Goal: Task Accomplishment & Management: Use online tool/utility

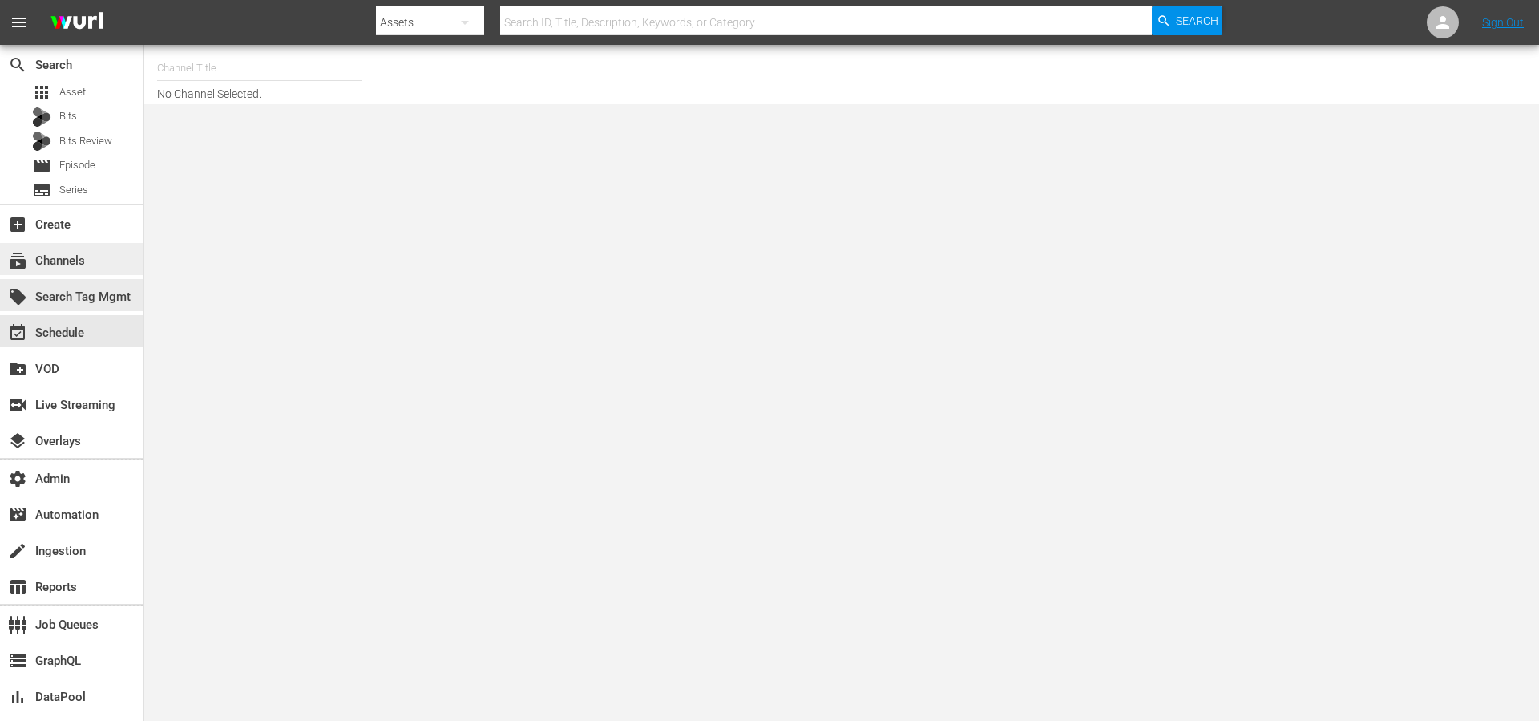
click at [85, 265] on div "subscriptions Channels" at bounding box center [45, 258] width 90 height 14
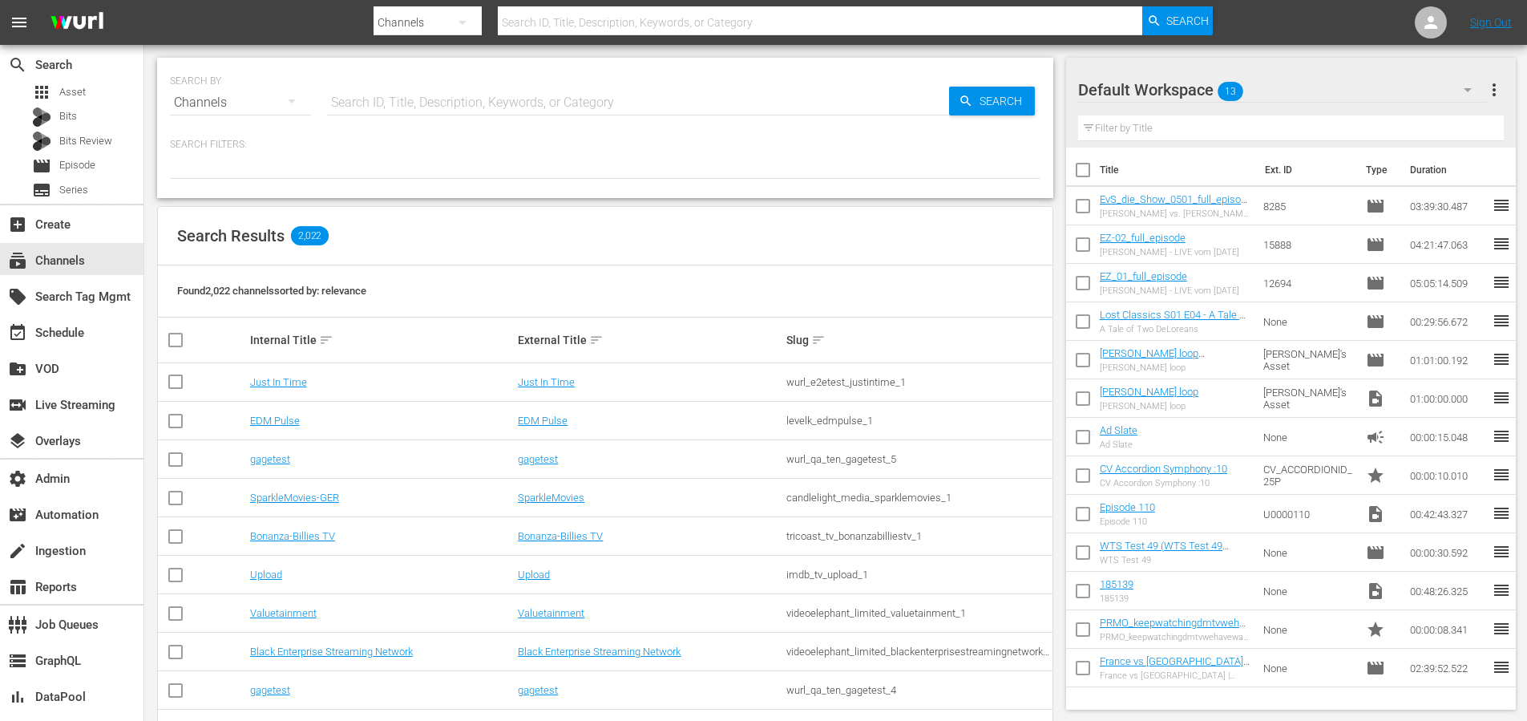
click at [504, 102] on input "text" at bounding box center [638, 102] width 622 height 38
type input "cine"
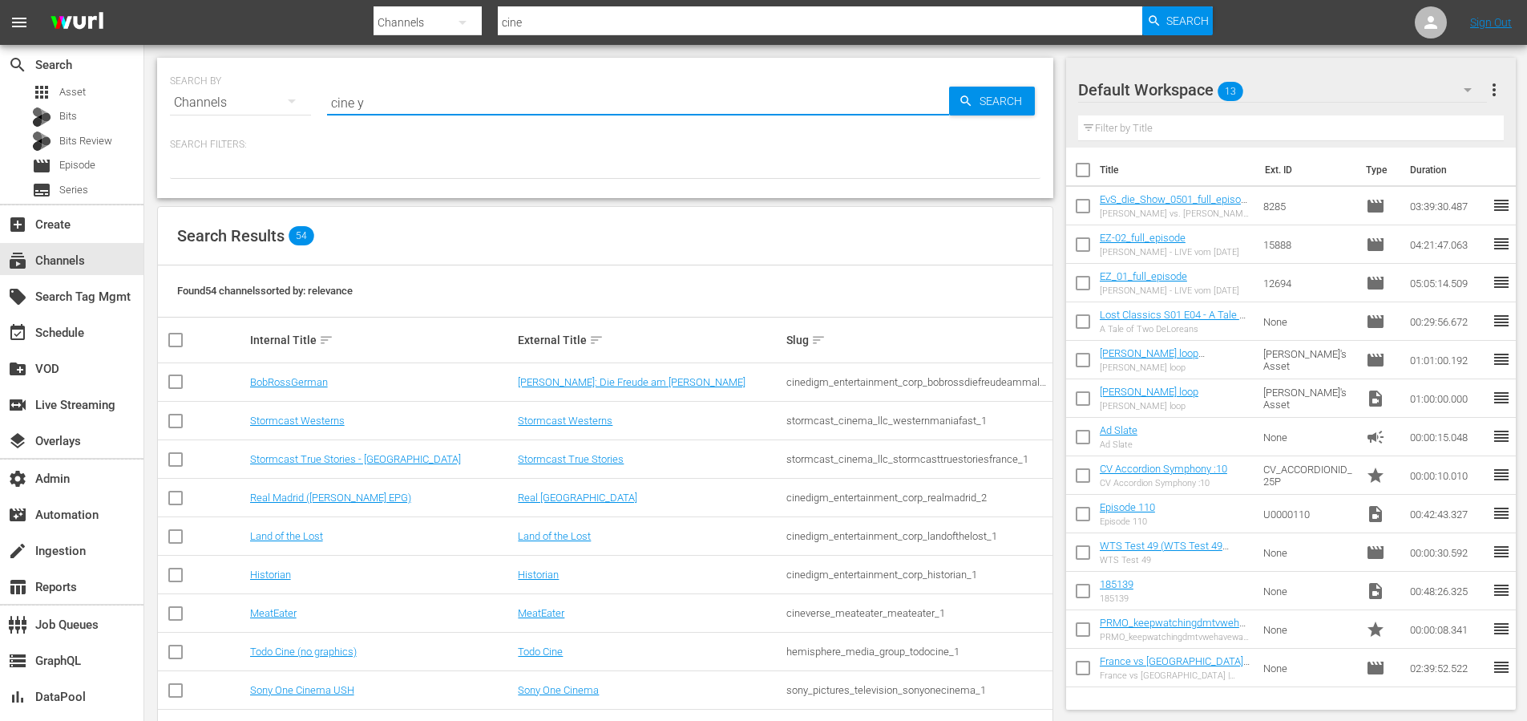
type input "cine y"
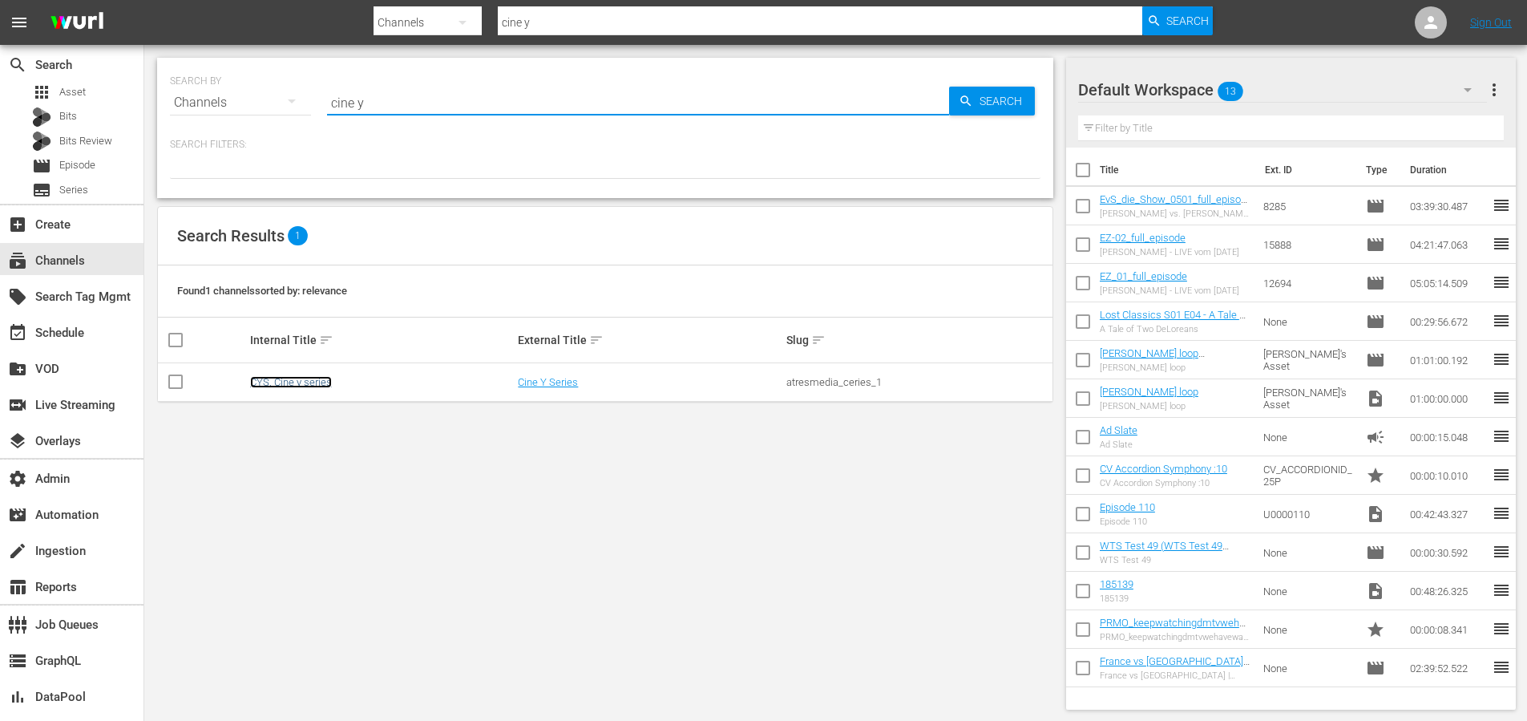
click at [305, 382] on link "CYS, Cine y series" at bounding box center [291, 382] width 82 height 12
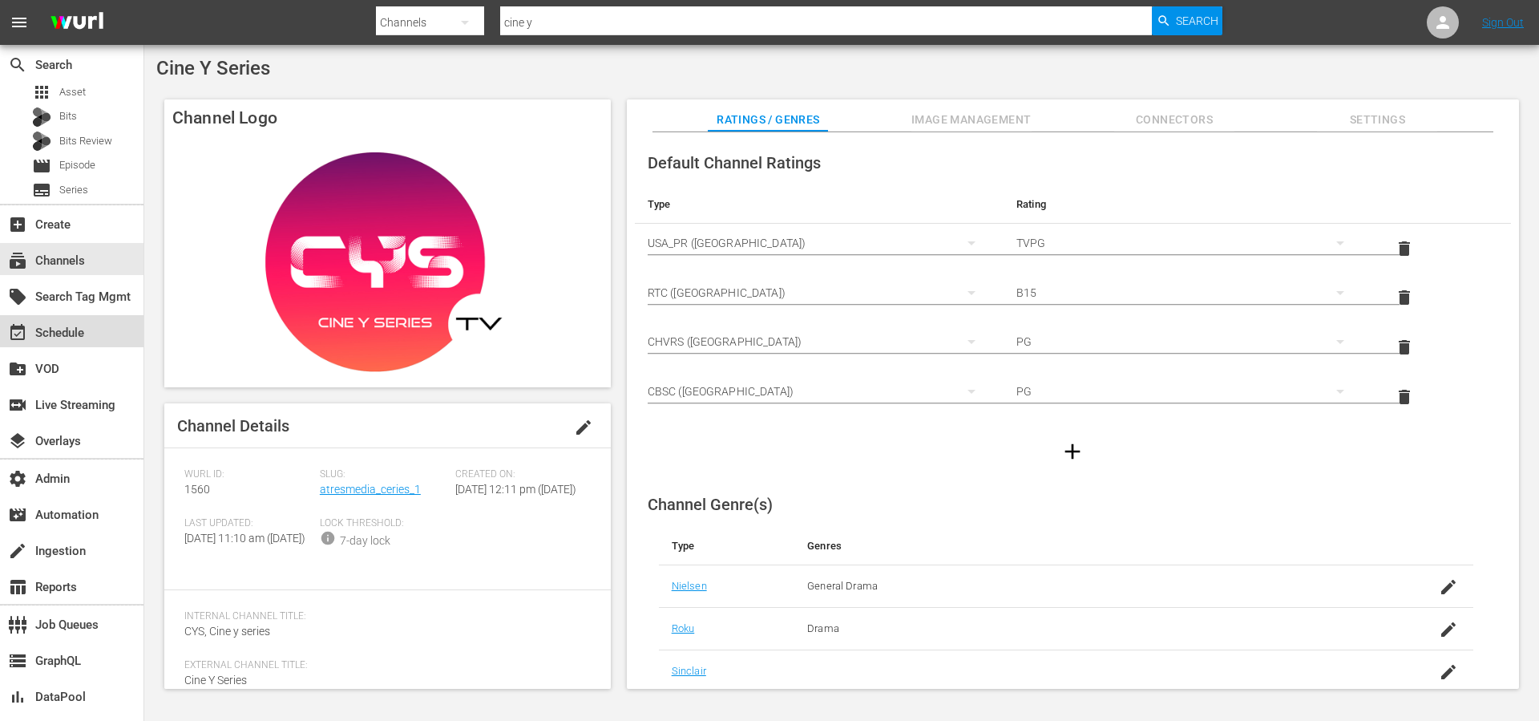
click at [58, 323] on div "event_available Schedule" at bounding box center [45, 330] width 90 height 14
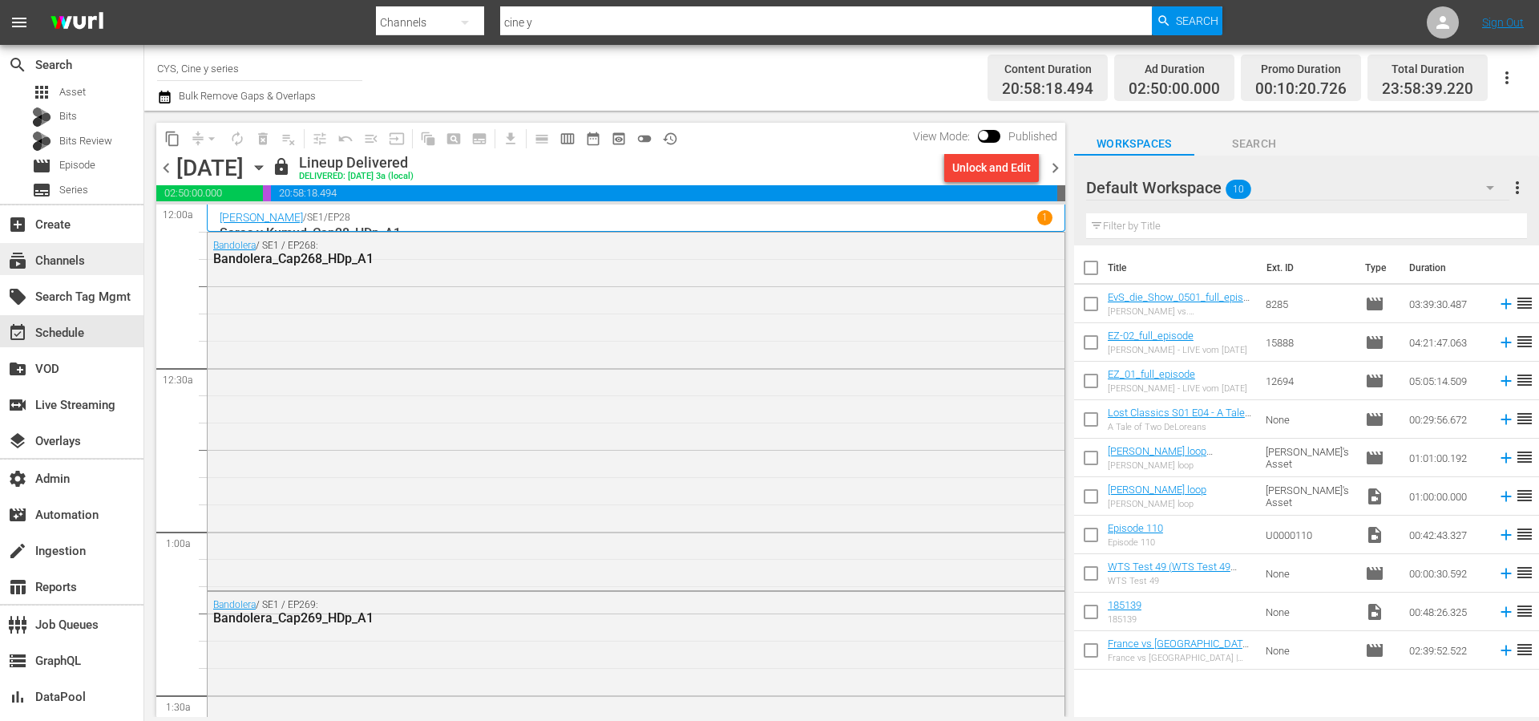
click at [103, 251] on div "subscriptions Channels" at bounding box center [71, 259] width 143 height 32
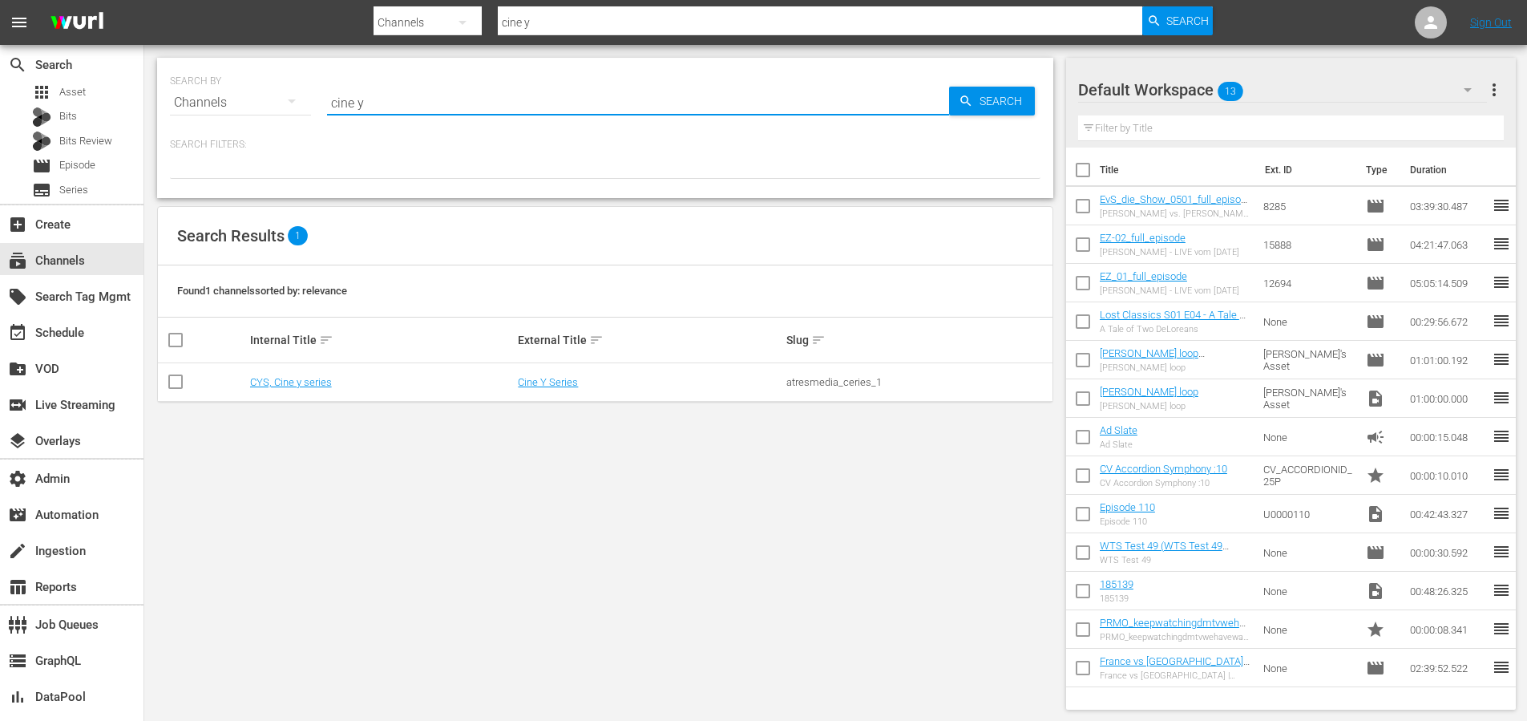
click at [458, 104] on input "cine y" at bounding box center [638, 102] width 622 height 38
paste input "atresmedia_ceries_1"
type input "atresmedia_ceries_1"
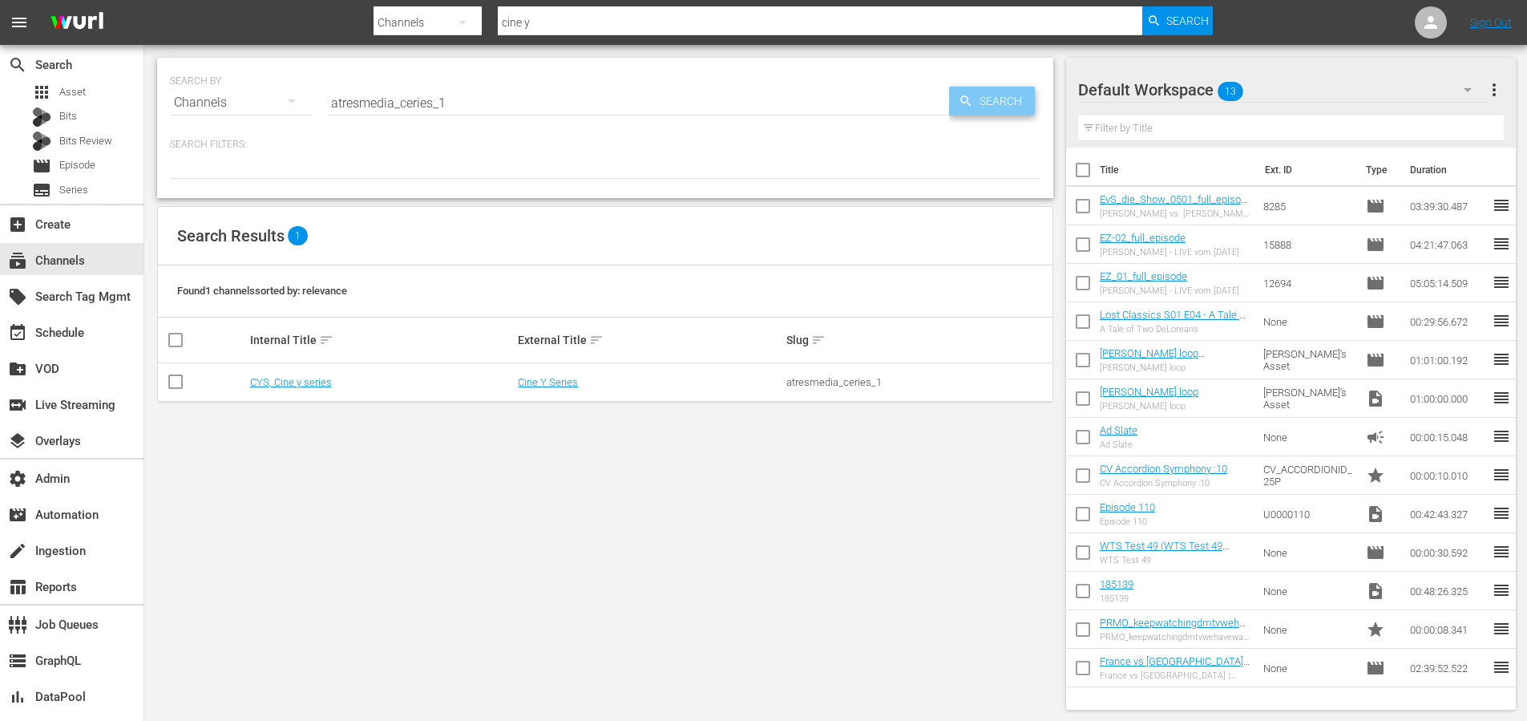
click at [999, 101] on span "Search" at bounding box center [1004, 101] width 62 height 29
type input "atresmedia_ceries_1"
click at [331, 377] on div "CYS, Cine y series" at bounding box center [382, 382] width 264 height 12
click at [325, 382] on link "CYS, Cine y series" at bounding box center [291, 382] width 82 height 12
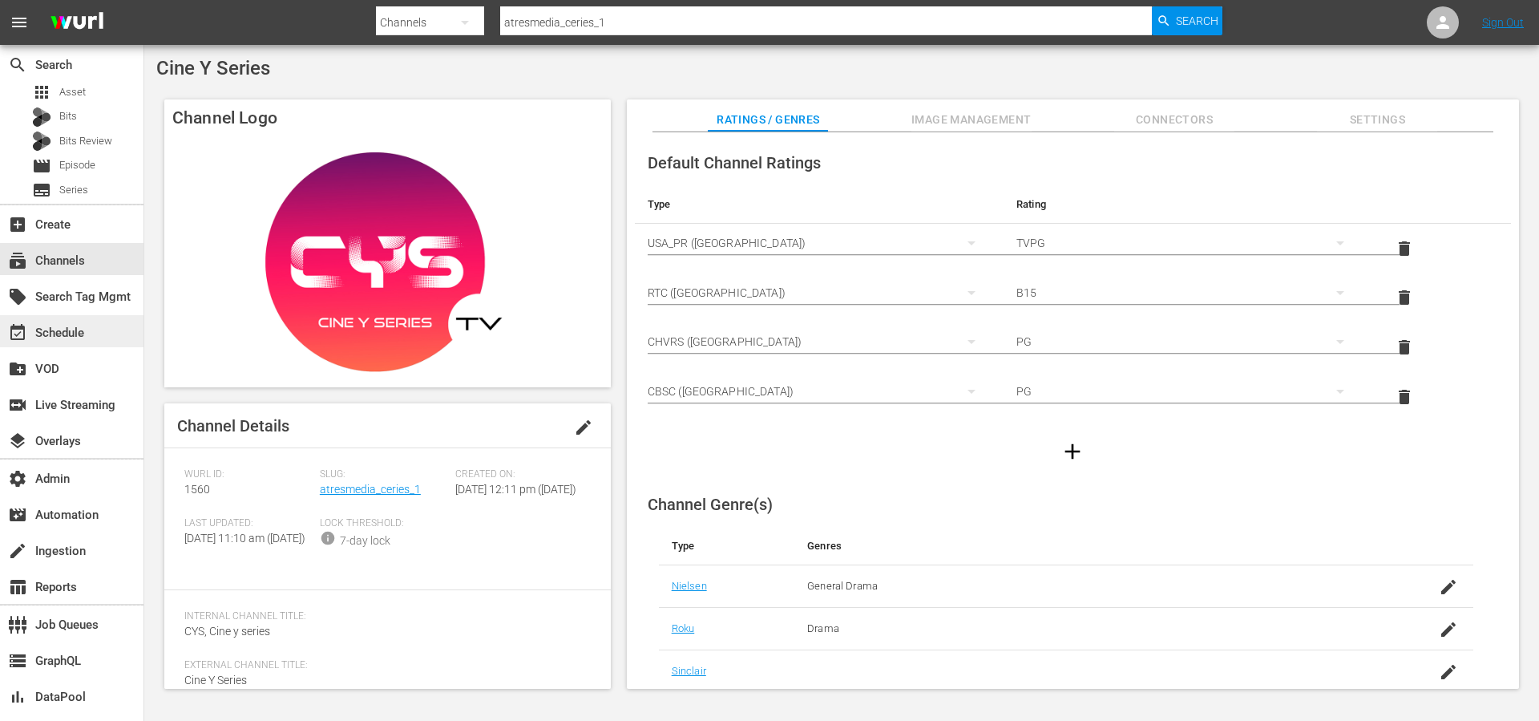
click at [74, 335] on div "event_available Schedule" at bounding box center [45, 330] width 90 height 14
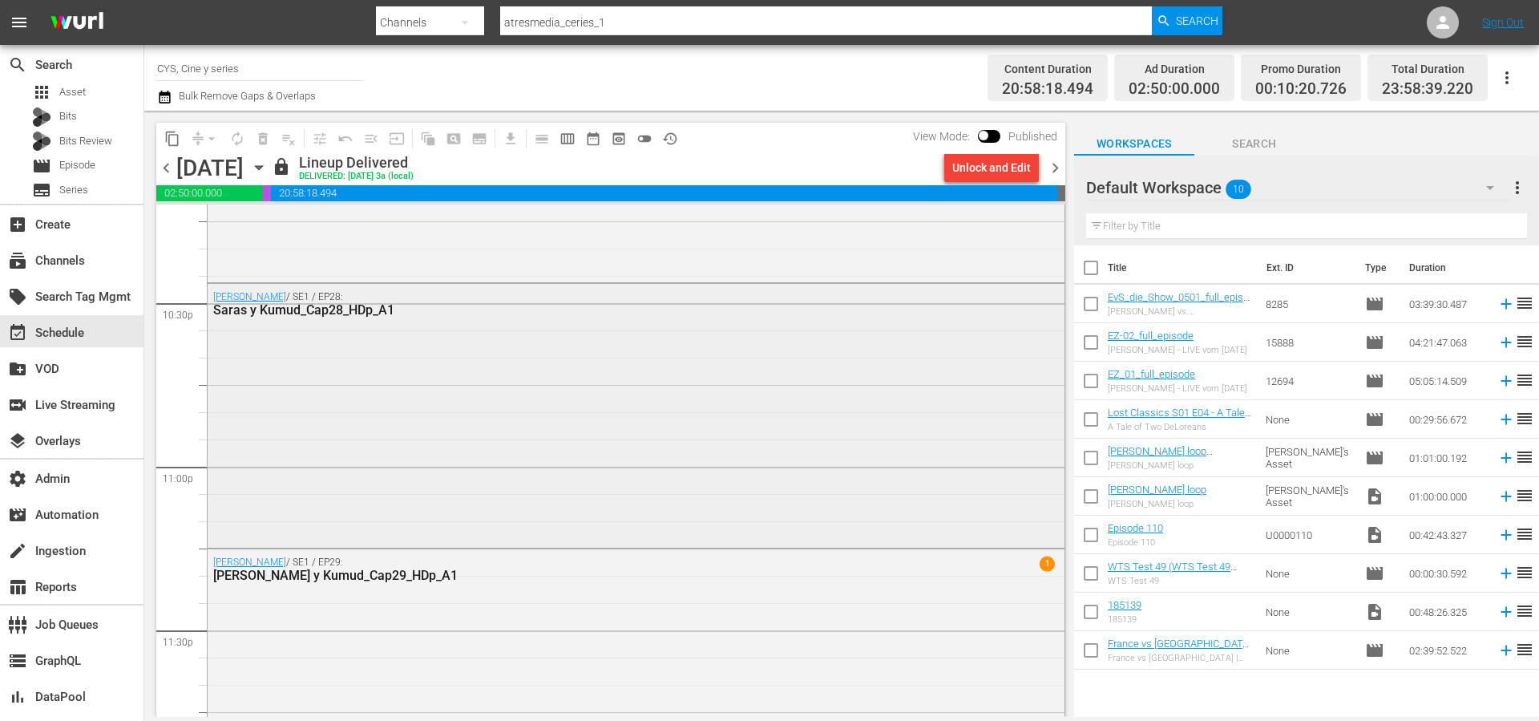
scroll to position [7291, 0]
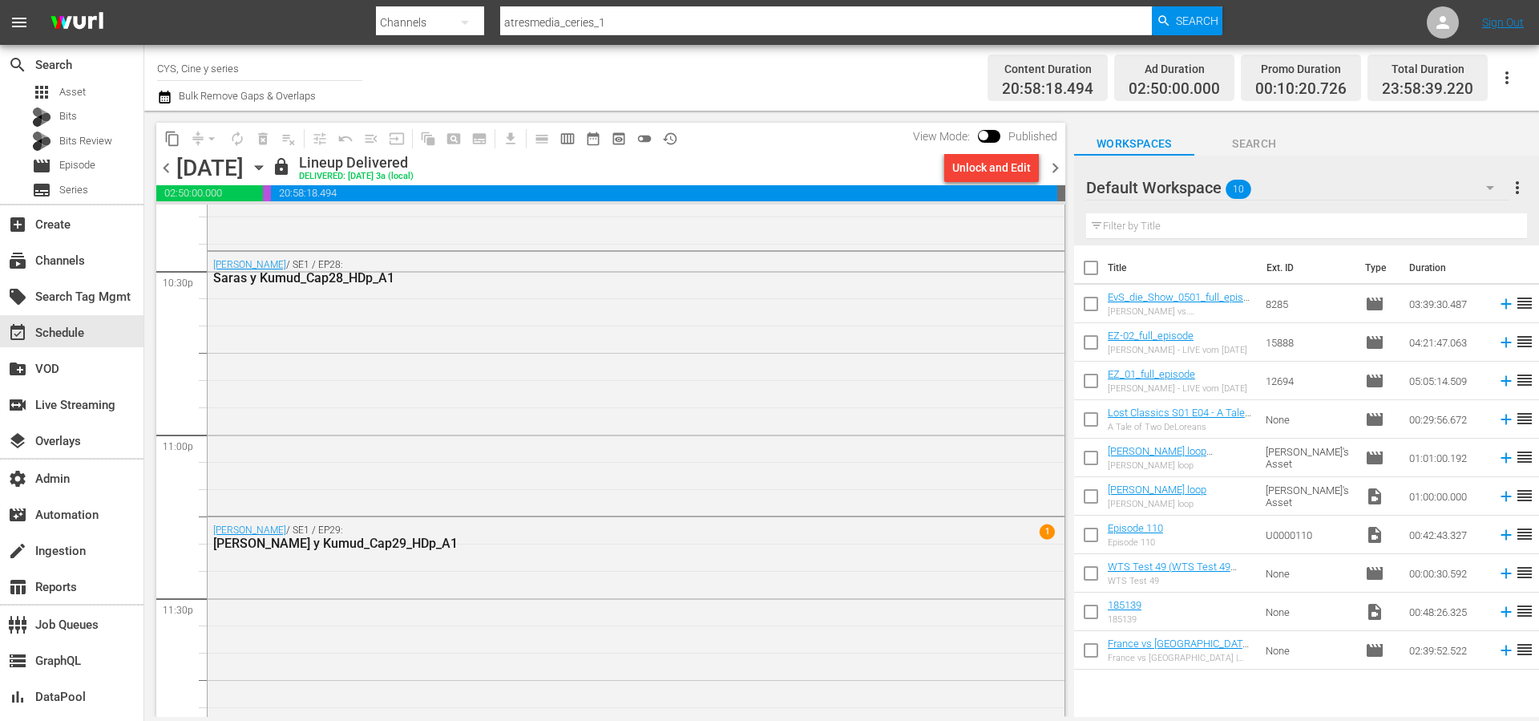
click at [172, 172] on span "chevron_left" at bounding box center [166, 168] width 20 height 20
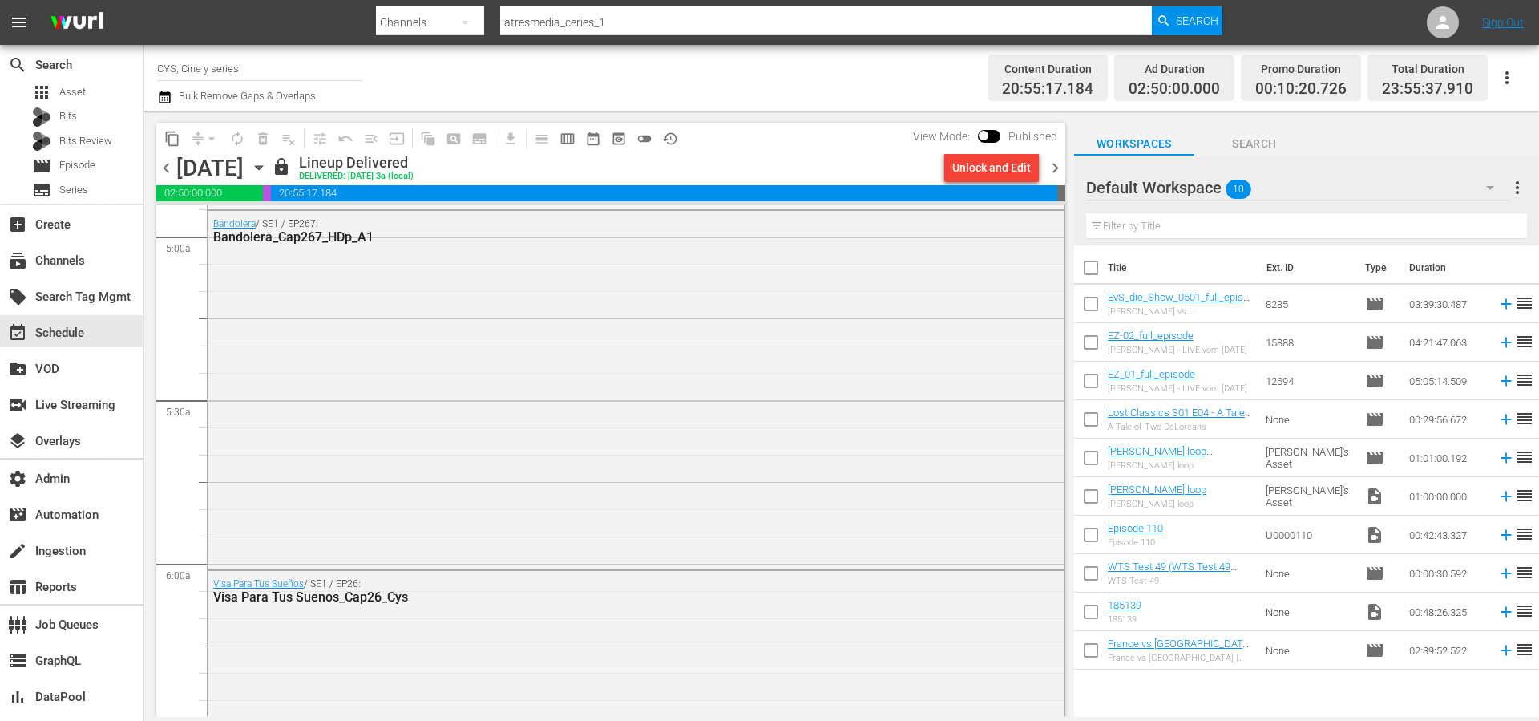
scroll to position [1523, 0]
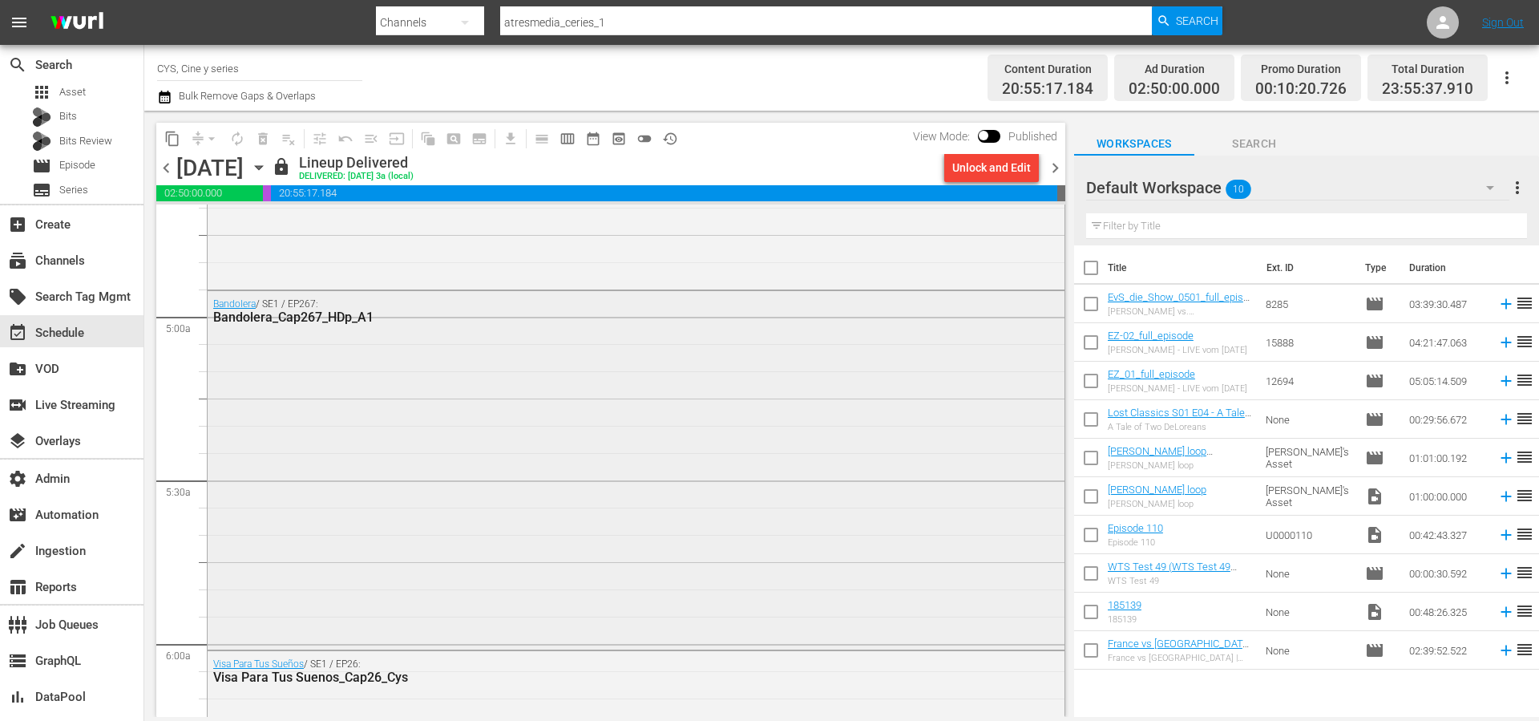
click at [561, 427] on div "Bandolera / SE1 / EP267: Bandolera_Cap267_HDp_A1" at bounding box center [636, 468] width 857 height 355
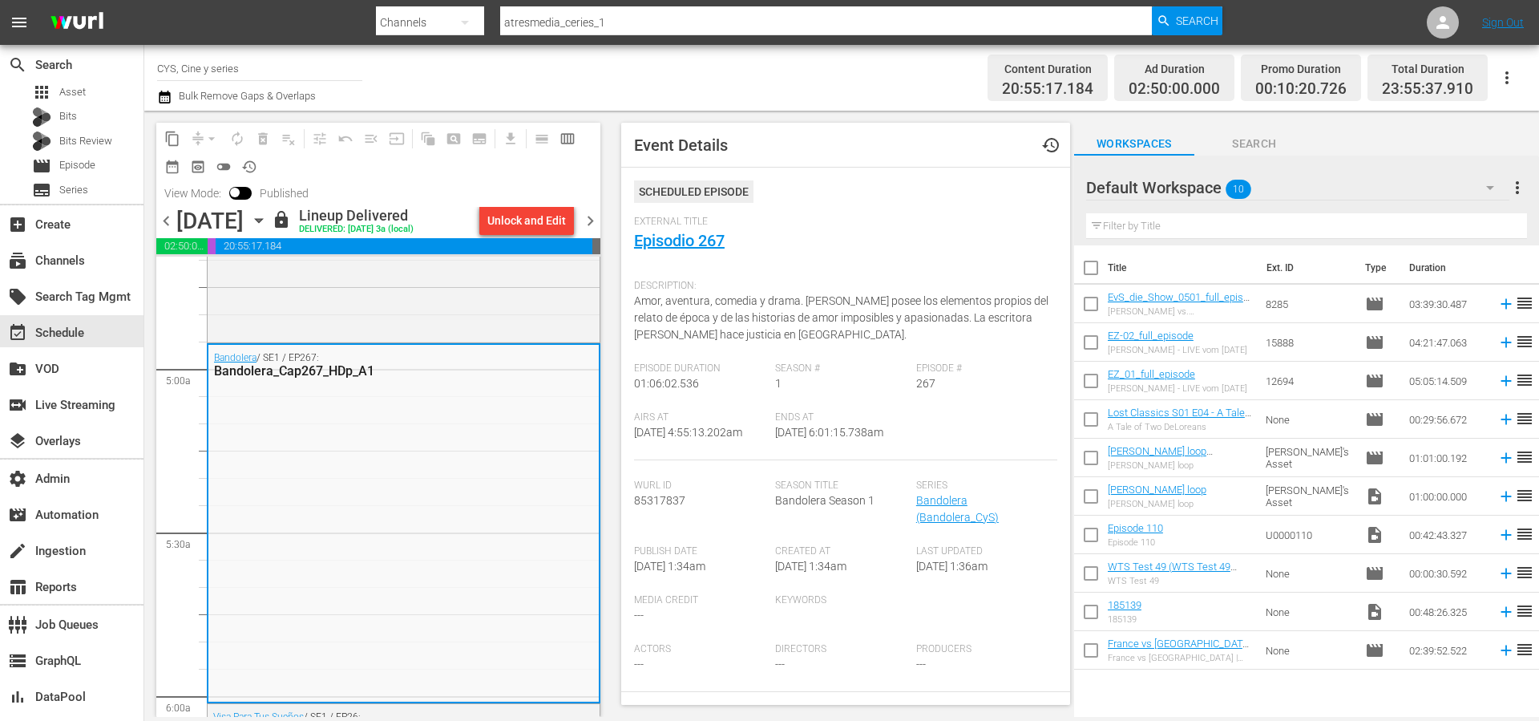
click at [590, 227] on span "chevron_right" at bounding box center [590, 221] width 20 height 20
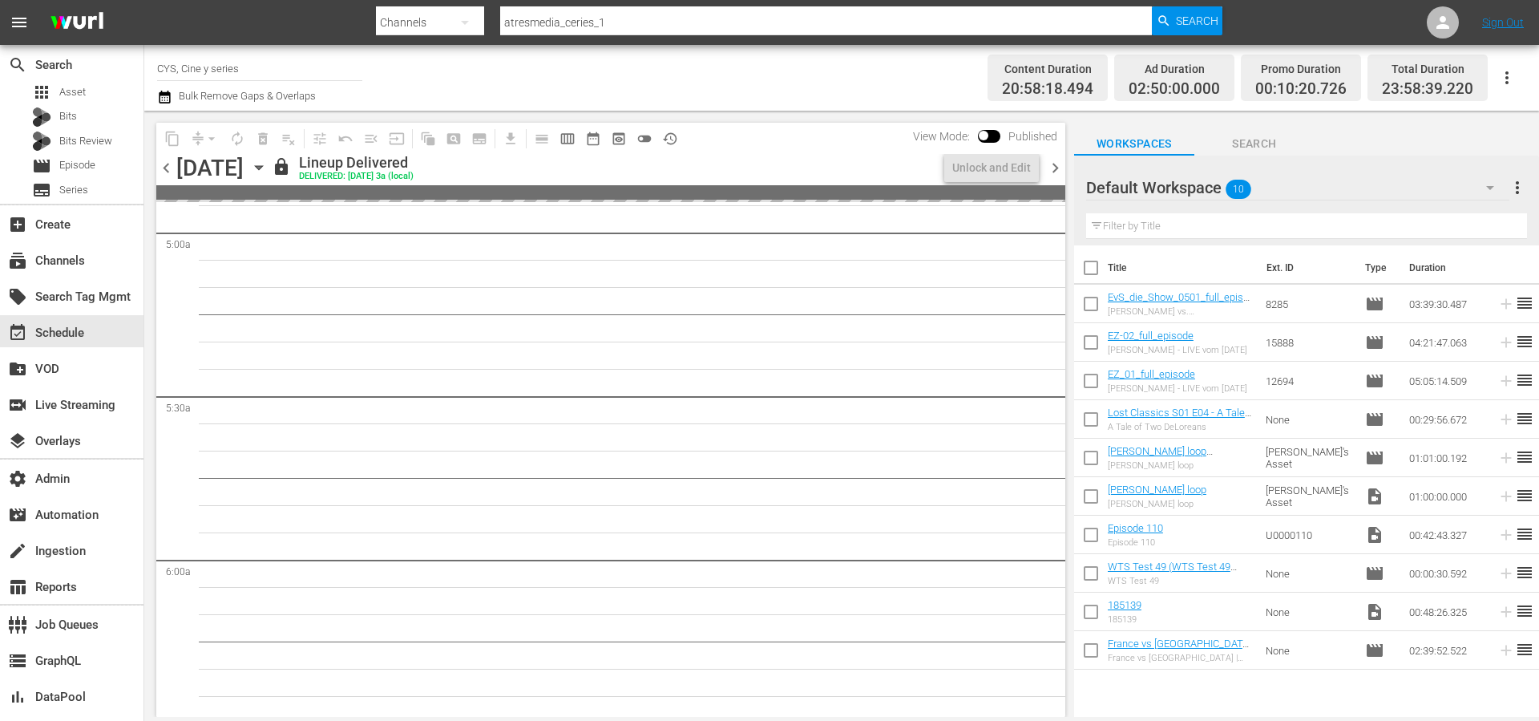
scroll to position [1496, 0]
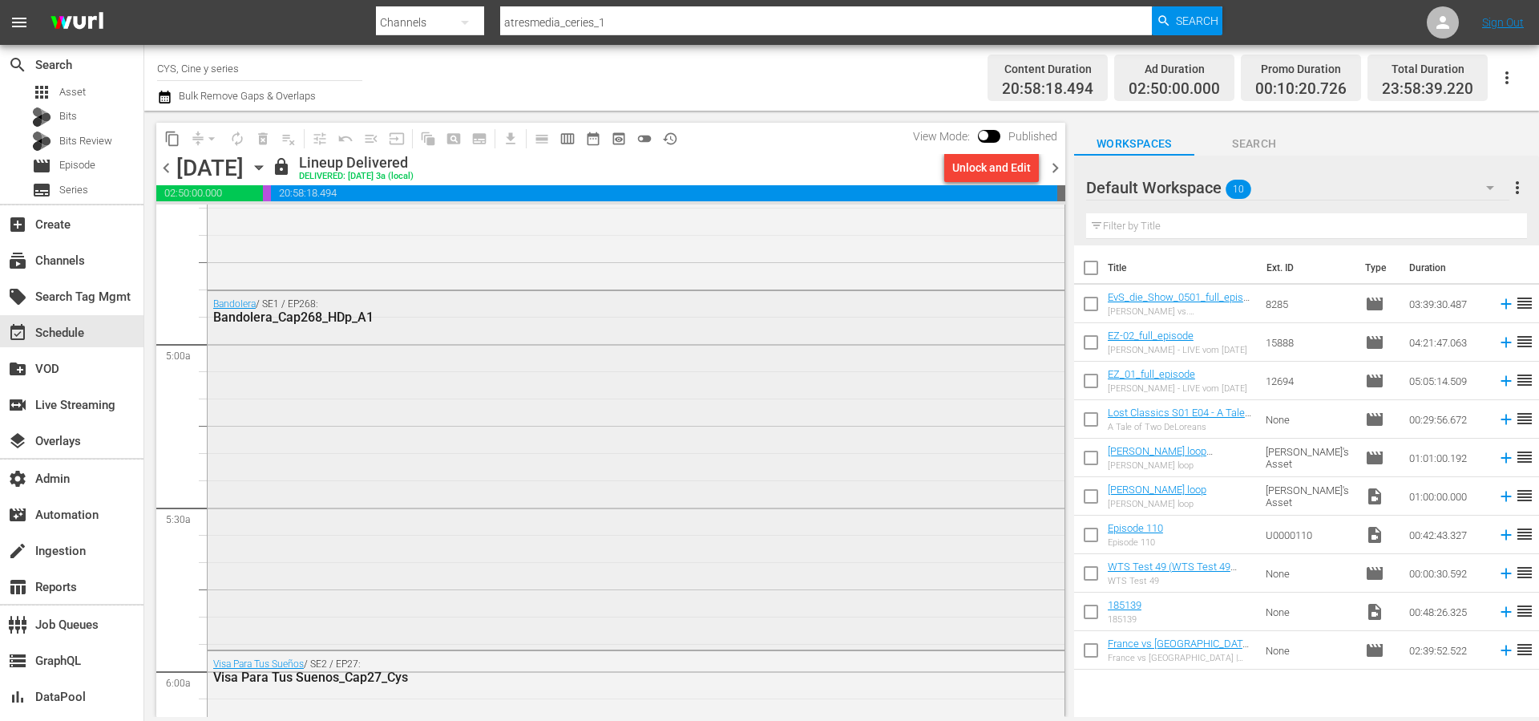
click at [505, 431] on div "Bandolera / SE1 / EP268: Bandolera_Cap268_HDp_A1" at bounding box center [636, 468] width 857 height 355
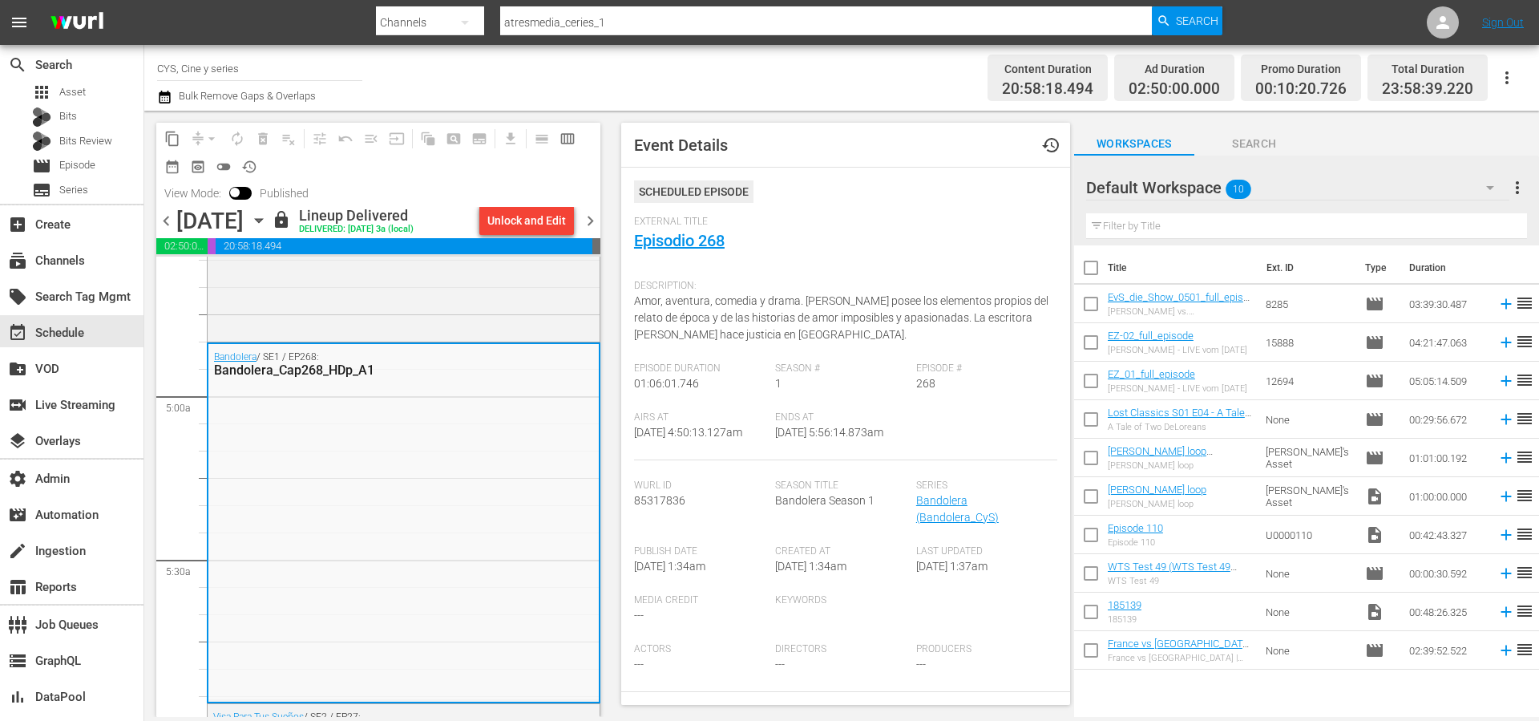
drag, startPoint x: 859, startPoint y: 246, endPoint x: 782, endPoint y: 245, distance: 76.9
click at [858, 246] on div "External Title Episodio 268" at bounding box center [845, 244] width 423 height 56
click at [695, 242] on link "Episodio 268" at bounding box center [679, 240] width 91 height 19
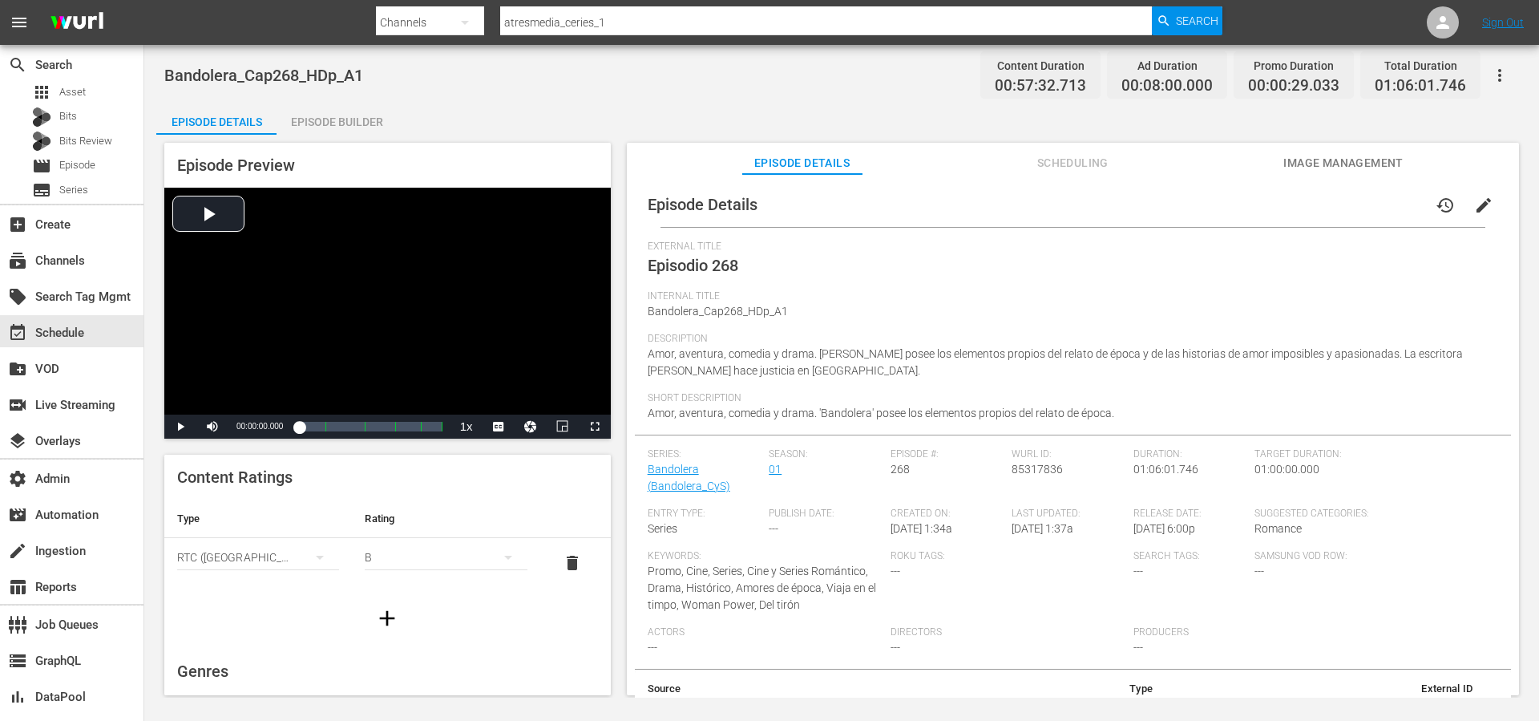
click at [974, 221] on div "Episode Details history edit" at bounding box center [1073, 204] width 876 height 45
